Goal: Complete application form

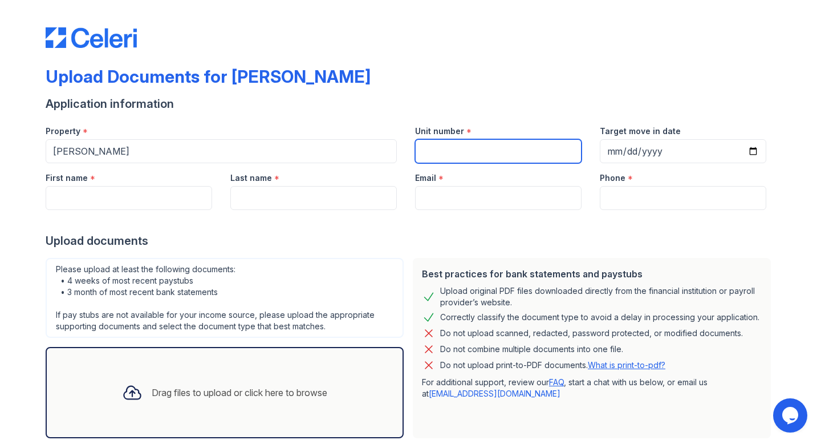
click at [426, 144] on input "Unit number" at bounding box center [498, 151] width 166 height 24
type input "404"
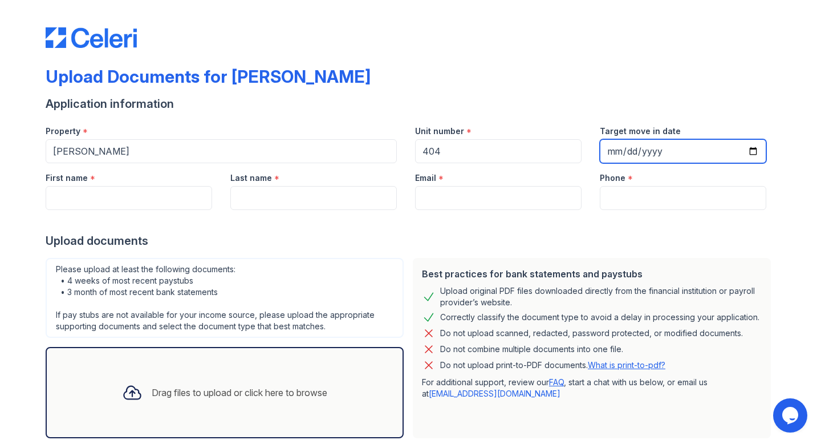
click at [670, 151] on input "Target move in date" at bounding box center [683, 151] width 166 height 24
type input "[DATE]"
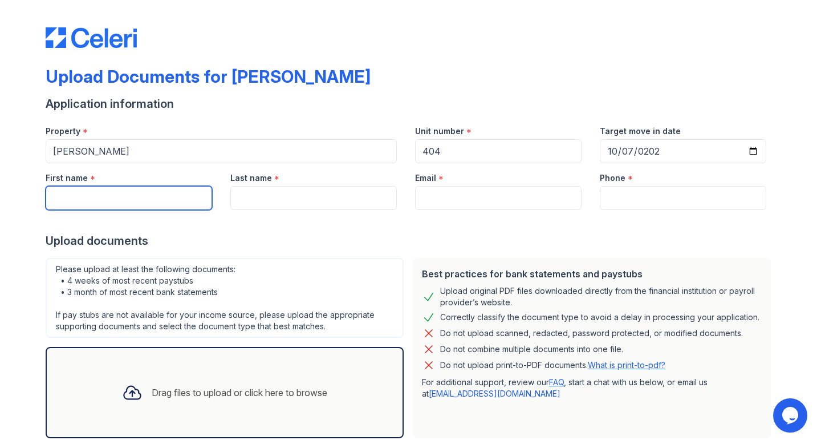
click at [167, 188] on input "First name" at bounding box center [129, 198] width 166 height 24
type input "[PERSON_NAME]"
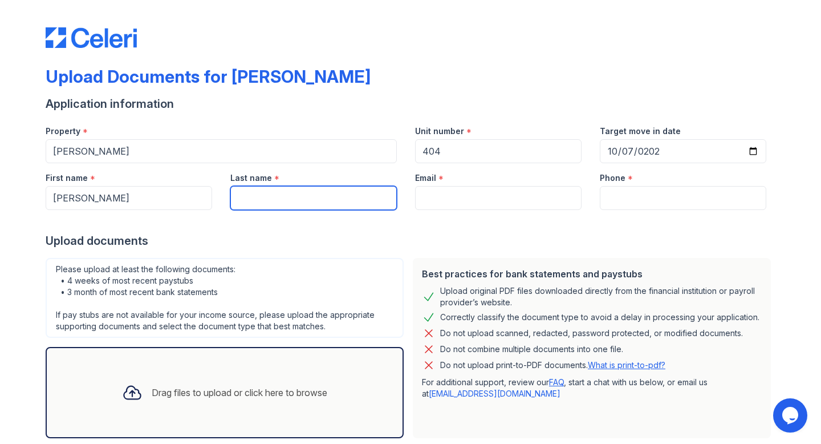
click at [314, 203] on input "Last name" at bounding box center [313, 198] width 166 height 24
type input "Azuoma"
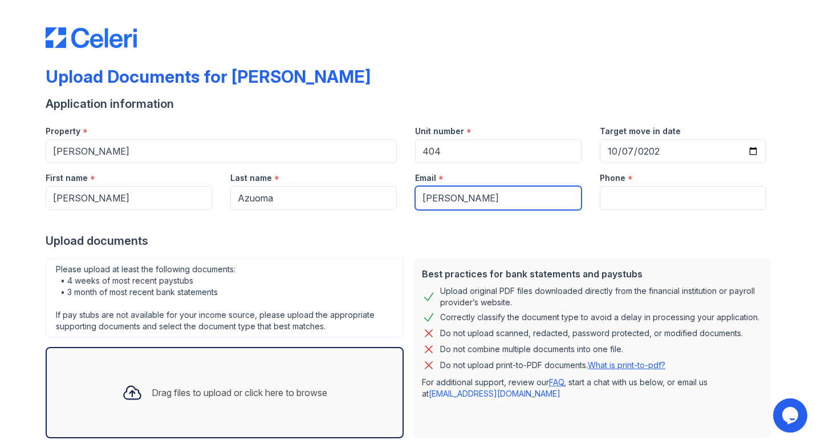
type input "[PERSON_NAME][EMAIL_ADDRESS][PERSON_NAME][DOMAIN_NAME]"
type input "4247029479"
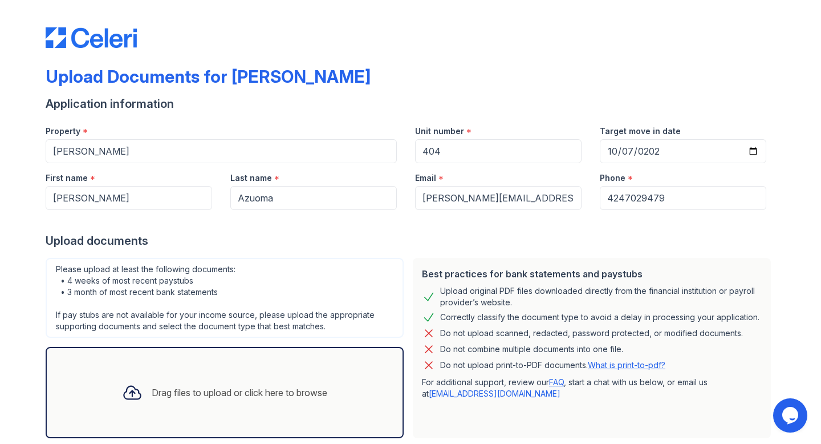
click at [330, 241] on div "Upload documents" at bounding box center [411, 241] width 730 height 16
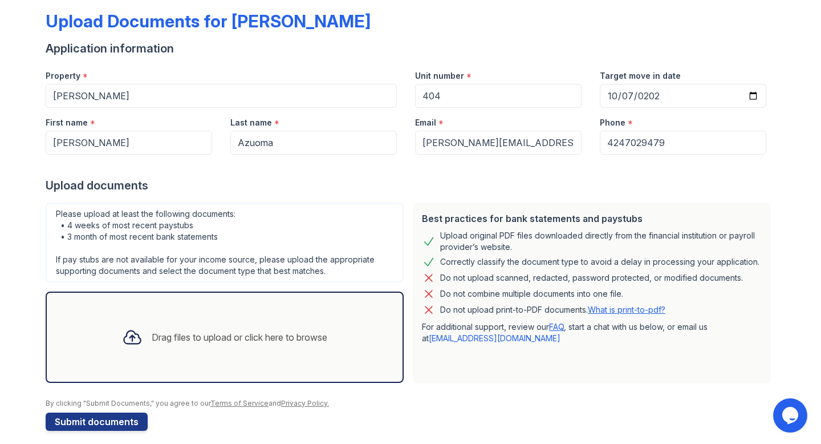
scroll to position [65, 0]
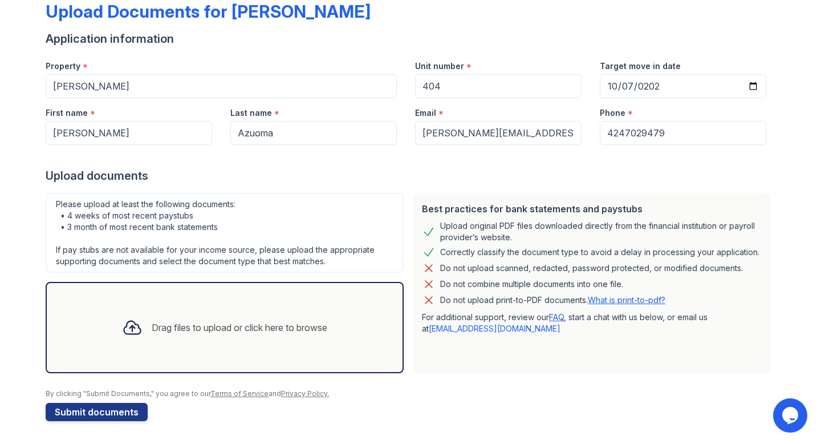
click at [204, 308] on div "Drag files to upload or click here to browse" at bounding box center [224, 327] width 223 height 39
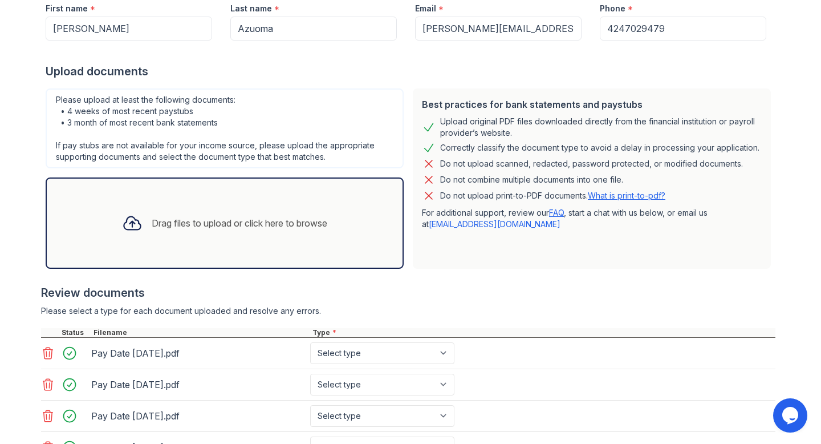
scroll to position [266, 0]
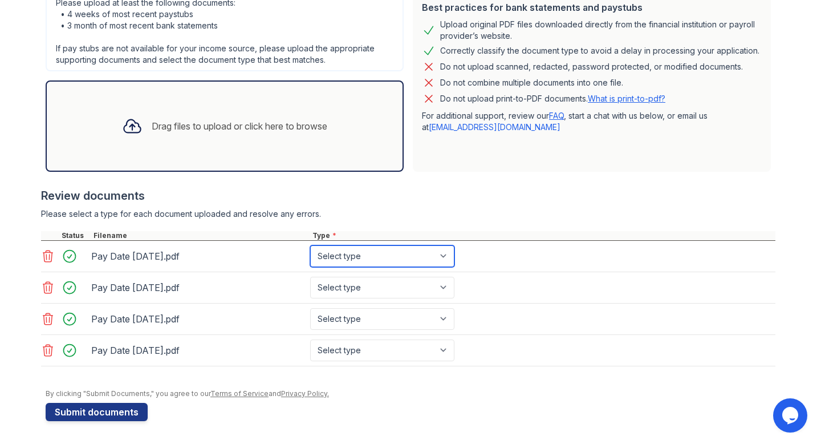
click at [344, 255] on select "Select type Paystub Bank Statement Offer Letter Tax Documents Benefit Award Let…" at bounding box center [382, 256] width 144 height 22
select select "paystub"
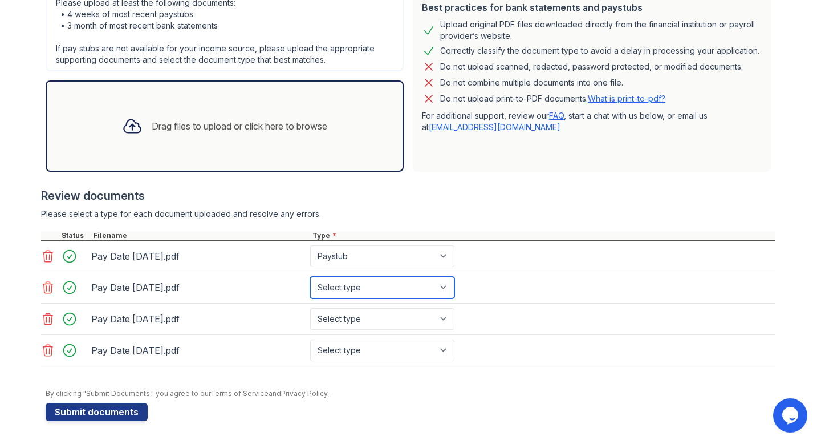
click at [377, 280] on select "Select type Paystub Bank Statement Offer Letter Tax Documents Benefit Award Let…" at bounding box center [382, 288] width 144 height 22
select select "paystub"
click at [387, 307] on div "Pay Date [DATE].pdf Select type Paystub Bank Statement Offer Letter Tax Documen…" at bounding box center [408, 318] width 734 height 31
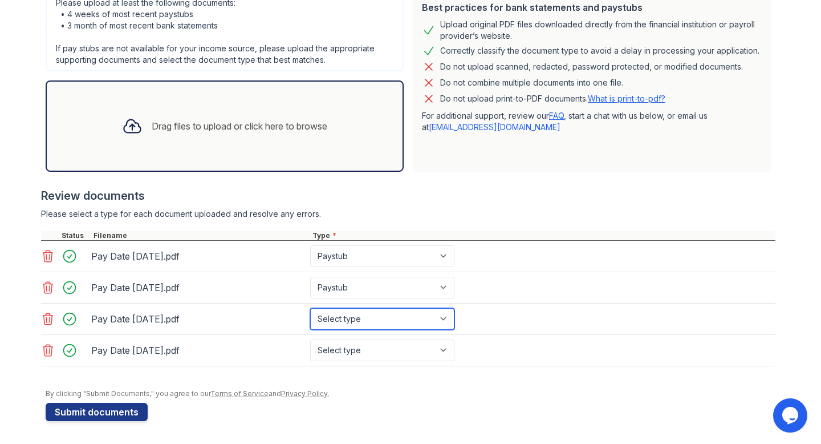
click at [378, 312] on select "Select type Paystub Bank Statement Offer Letter Tax Documents Benefit Award Let…" at bounding box center [382, 319] width 144 height 22
select select "paystub"
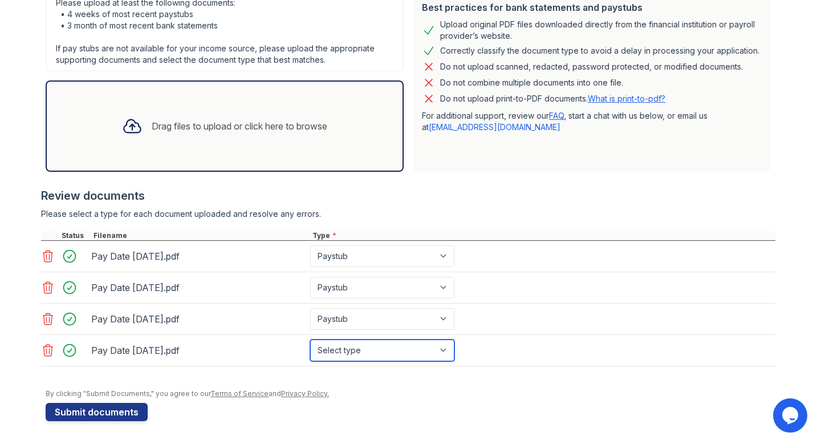
click at [373, 354] on select "Select type Paystub Bank Statement Offer Letter Tax Documents Benefit Award Let…" at bounding box center [382, 350] width 144 height 22
select select "paystub"
click at [280, 152] on div "Drag files to upload or click here to browse" at bounding box center [225, 125] width 358 height 91
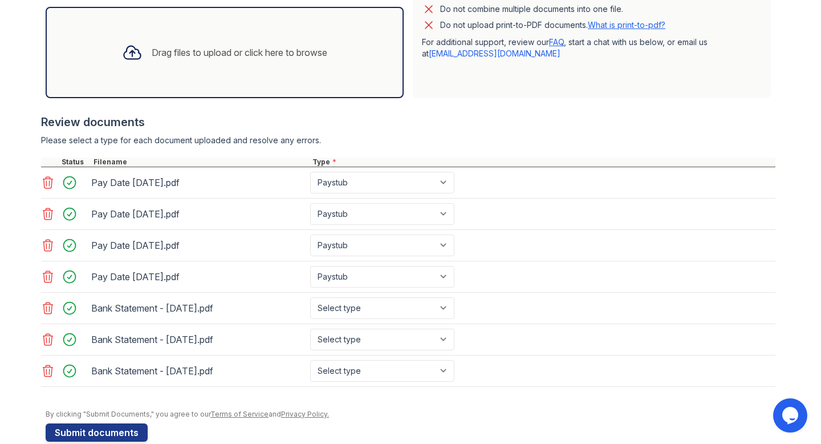
scroll to position [360, 0]
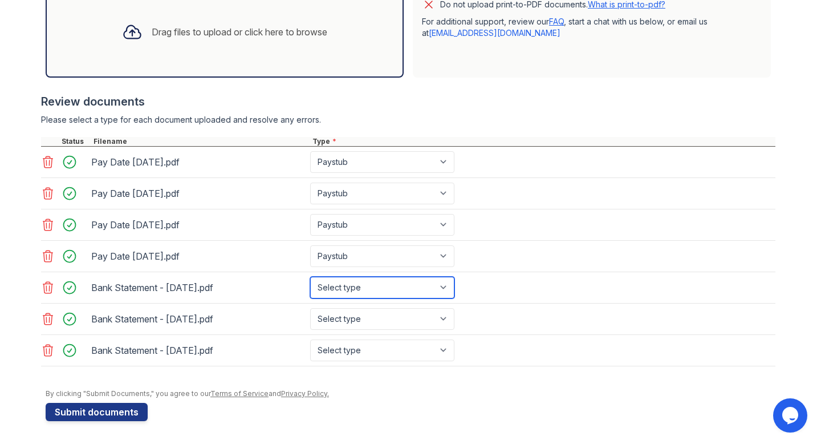
click at [448, 288] on select "Select type Paystub Bank Statement Offer Letter Tax Documents Benefit Award Let…" at bounding box center [382, 288] width 144 height 22
select select "bank_statement"
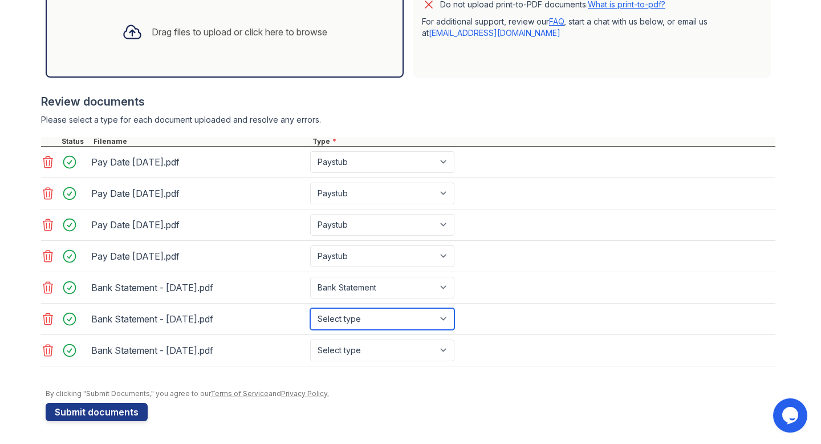
click at [417, 313] on select "Select type Paystub Bank Statement Offer Letter Tax Documents Benefit Award Let…" at bounding box center [382, 319] width 144 height 22
select select "bank_statement"
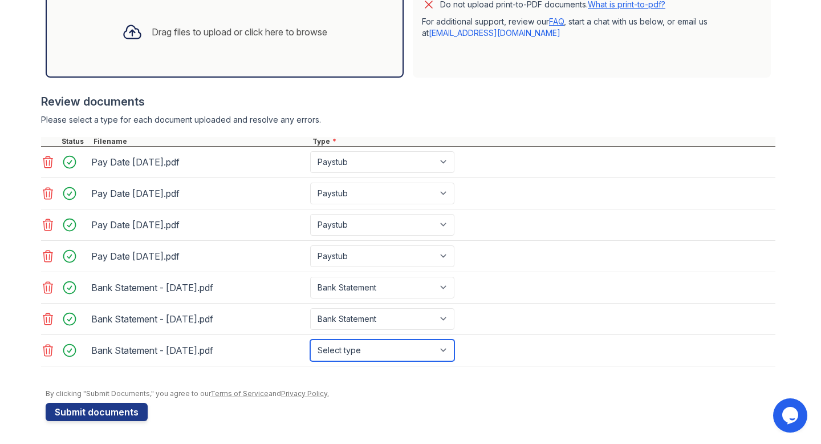
click at [400, 346] on select "Select type Paystub Bank Statement Offer Letter Tax Documents Benefit Award Let…" at bounding box center [382, 350] width 144 height 22
select select "bank_statement"
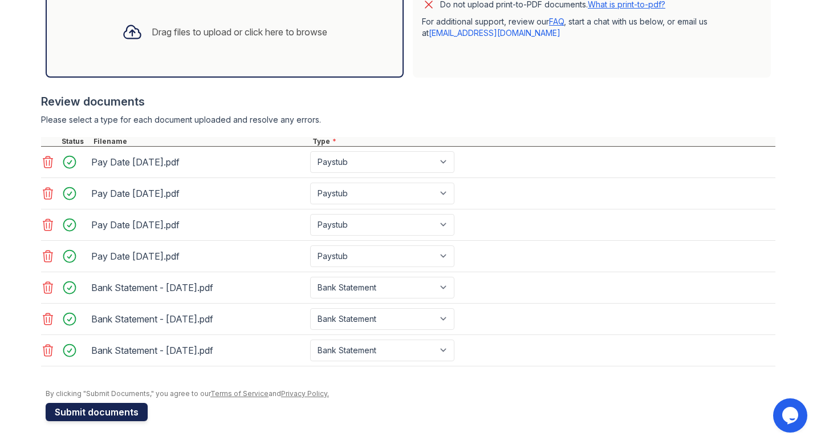
click at [109, 409] on button "Submit documents" at bounding box center [97, 412] width 102 height 18
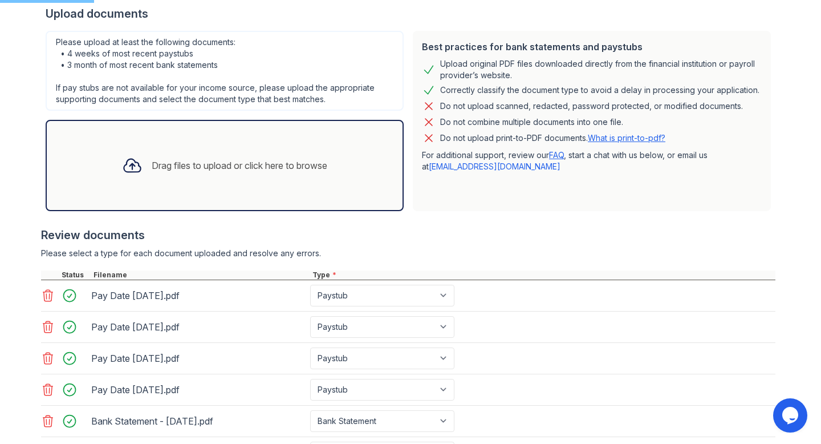
scroll to position [210, 0]
